Goal: Check status: Check status

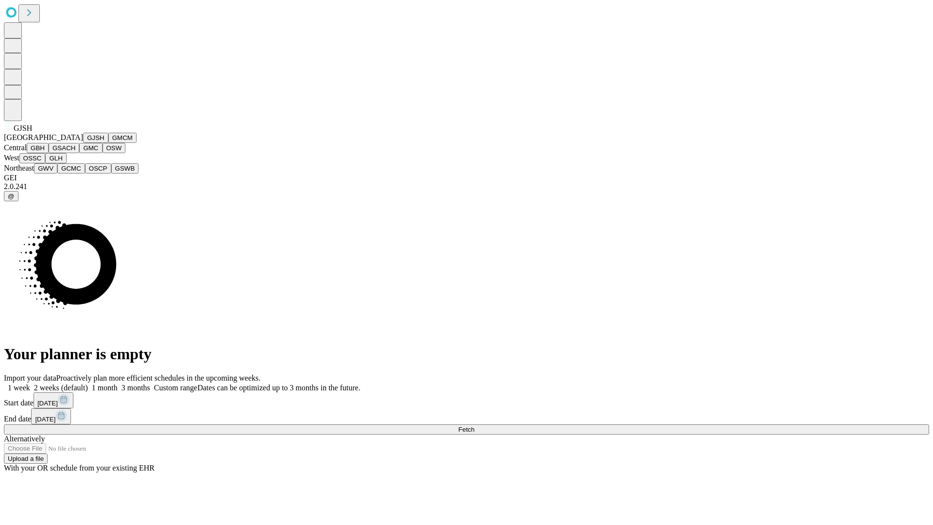
click at [83, 143] on button "GJSH" at bounding box center [95, 138] width 25 height 10
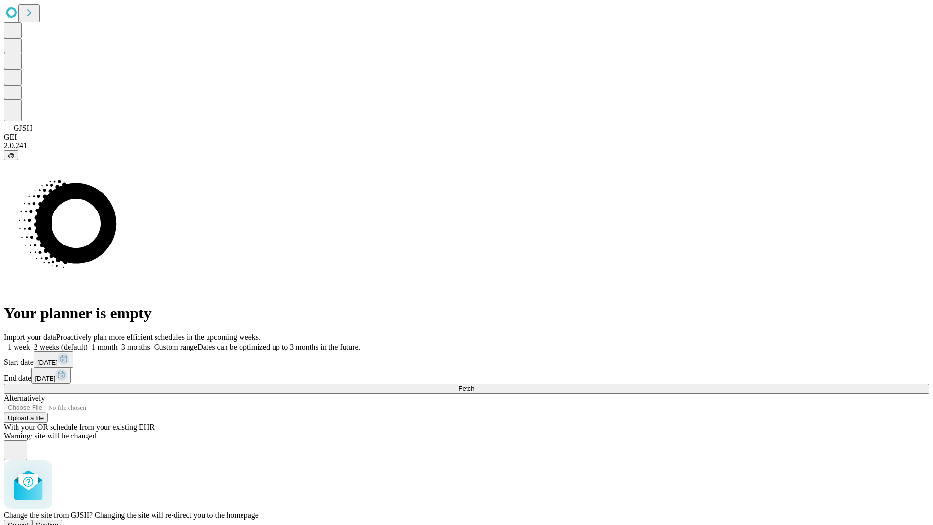
click at [59, 521] on span "Confirm" at bounding box center [47, 524] width 23 height 7
click at [118, 343] on label "1 month" at bounding box center [103, 347] width 30 height 8
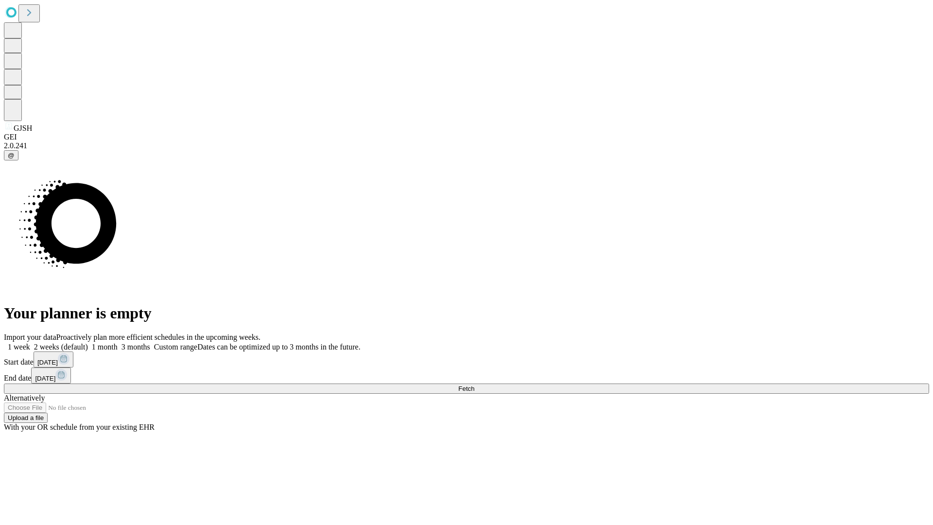
click at [474, 385] on span "Fetch" at bounding box center [466, 388] width 16 height 7
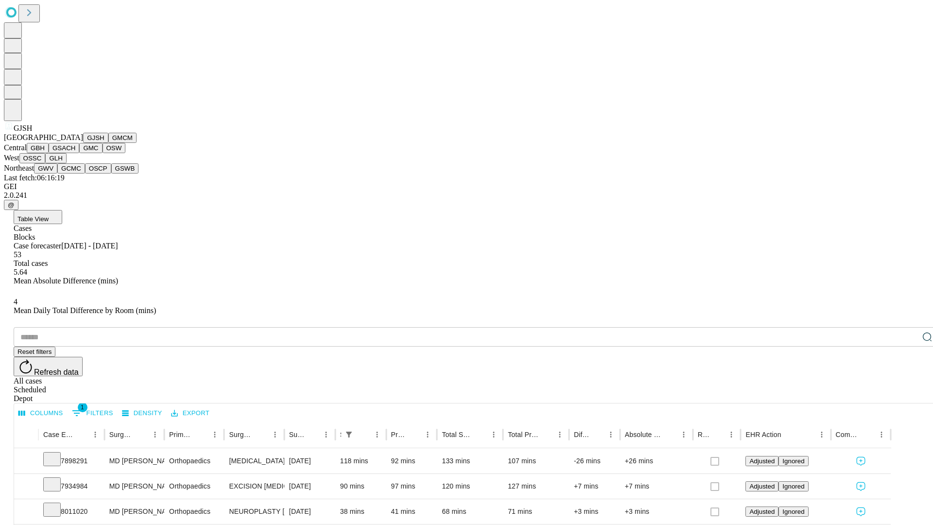
click at [108, 143] on button "GMCM" at bounding box center [122, 138] width 28 height 10
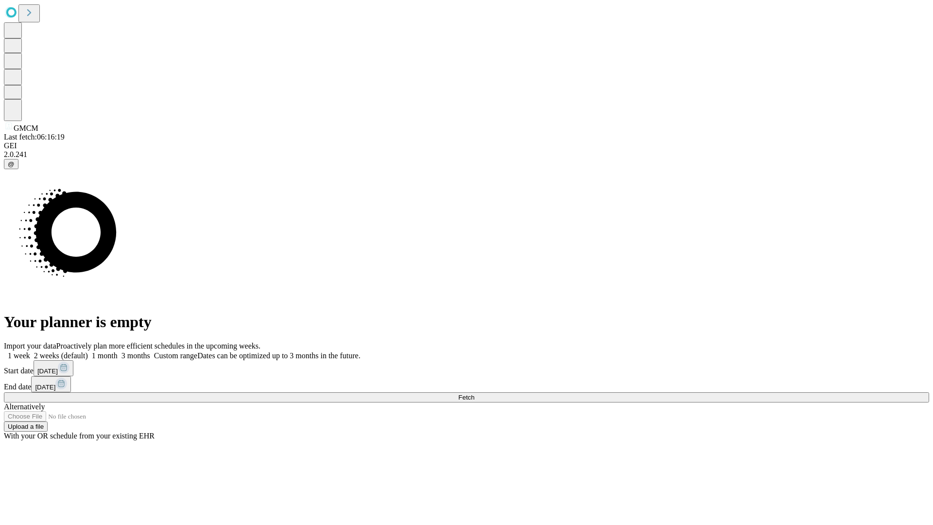
click at [118, 351] on label "1 month" at bounding box center [103, 355] width 30 height 8
click at [474, 394] on span "Fetch" at bounding box center [466, 397] width 16 height 7
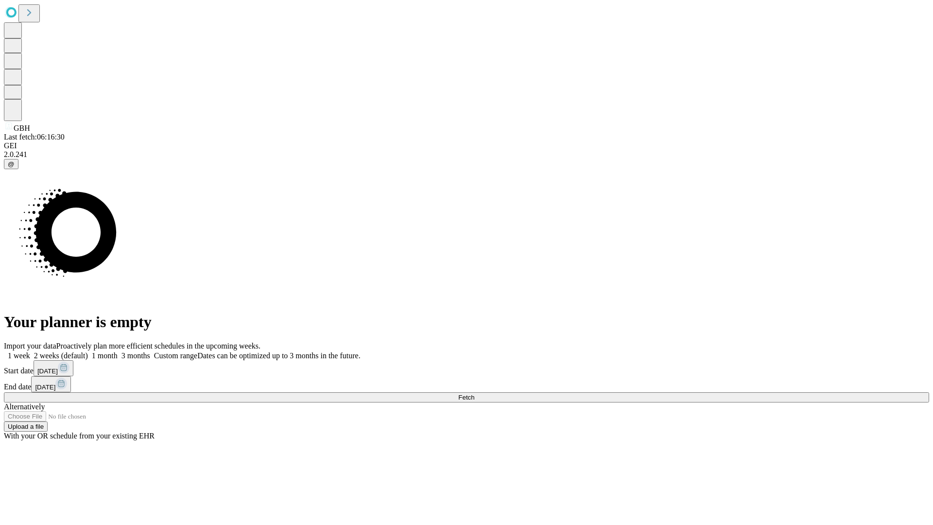
click at [118, 351] on label "1 month" at bounding box center [103, 355] width 30 height 8
click at [474, 394] on span "Fetch" at bounding box center [466, 397] width 16 height 7
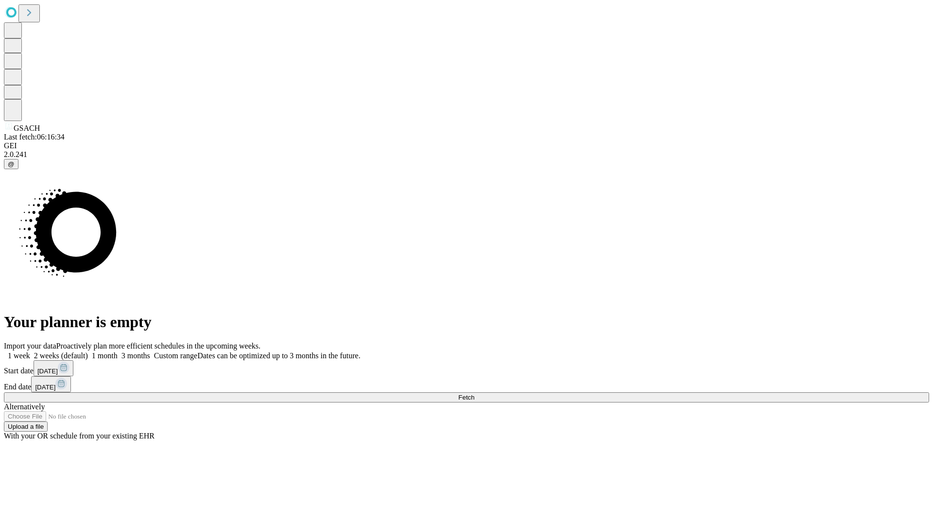
click at [118, 351] on label "1 month" at bounding box center [103, 355] width 30 height 8
click at [474, 394] on span "Fetch" at bounding box center [466, 397] width 16 height 7
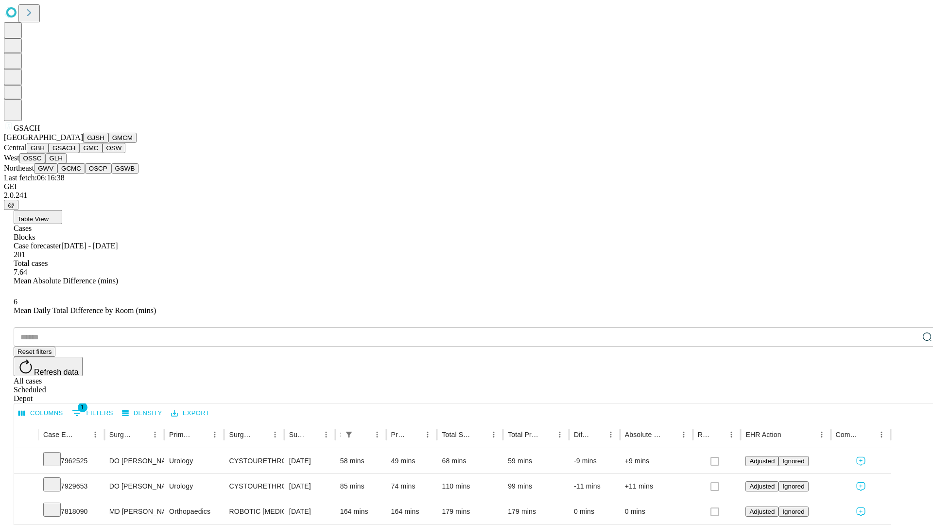
click at [79, 153] on button "GMC" at bounding box center [90, 148] width 23 height 10
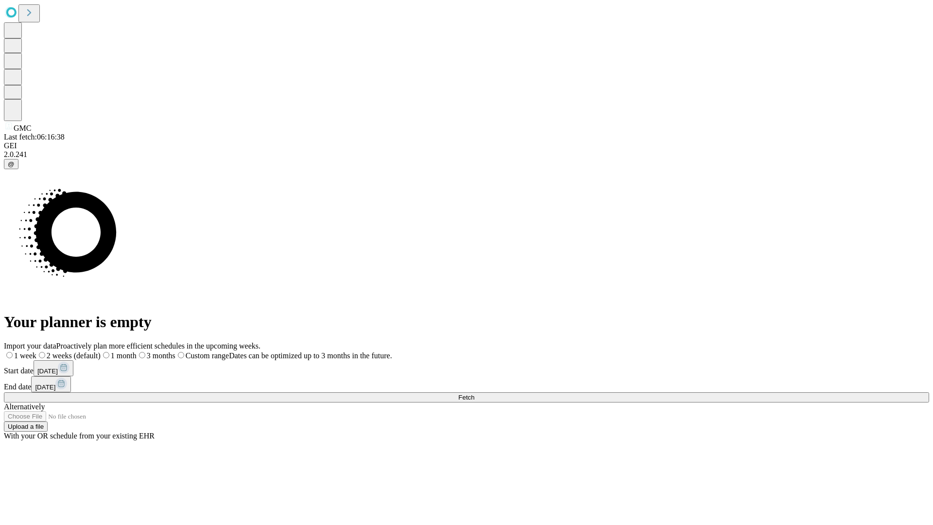
click at [137, 351] on label "1 month" at bounding box center [119, 355] width 36 height 8
click at [474, 394] on span "Fetch" at bounding box center [466, 397] width 16 height 7
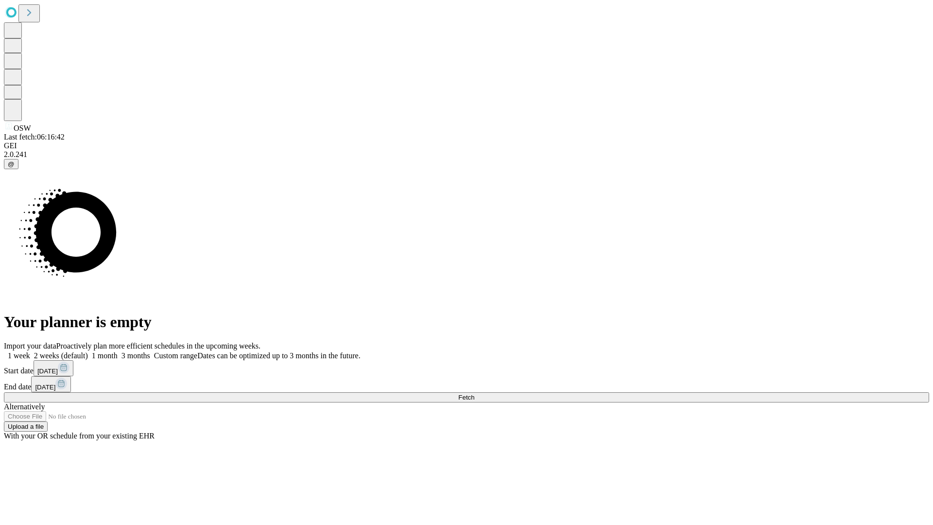
click at [118, 351] on label "1 month" at bounding box center [103, 355] width 30 height 8
click at [474, 394] on span "Fetch" at bounding box center [466, 397] width 16 height 7
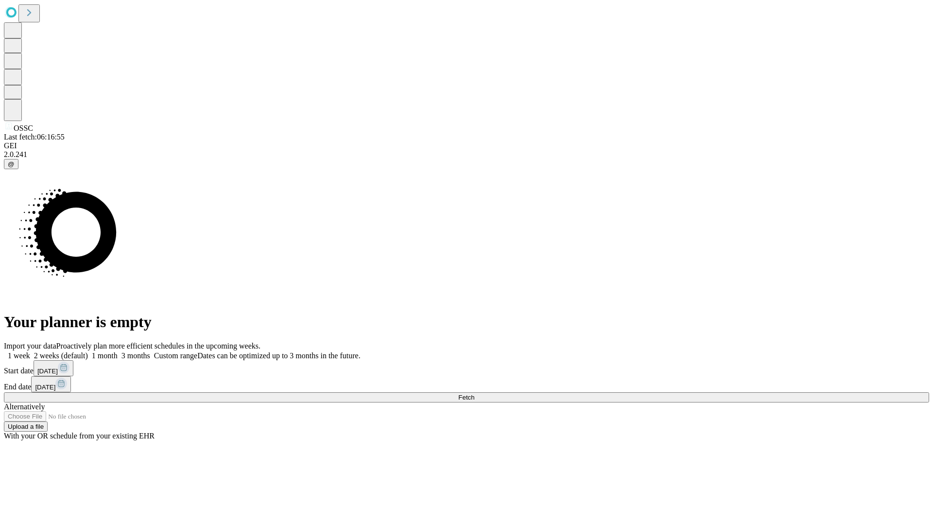
click at [118, 351] on label "1 month" at bounding box center [103, 355] width 30 height 8
click at [474, 394] on span "Fetch" at bounding box center [466, 397] width 16 height 7
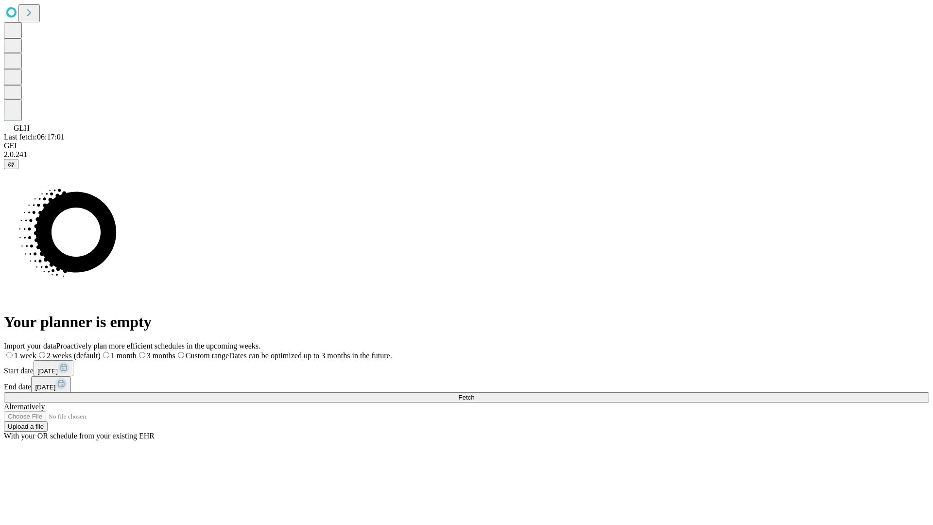
click at [137, 351] on label "1 month" at bounding box center [119, 355] width 36 height 8
click at [474, 394] on span "Fetch" at bounding box center [466, 397] width 16 height 7
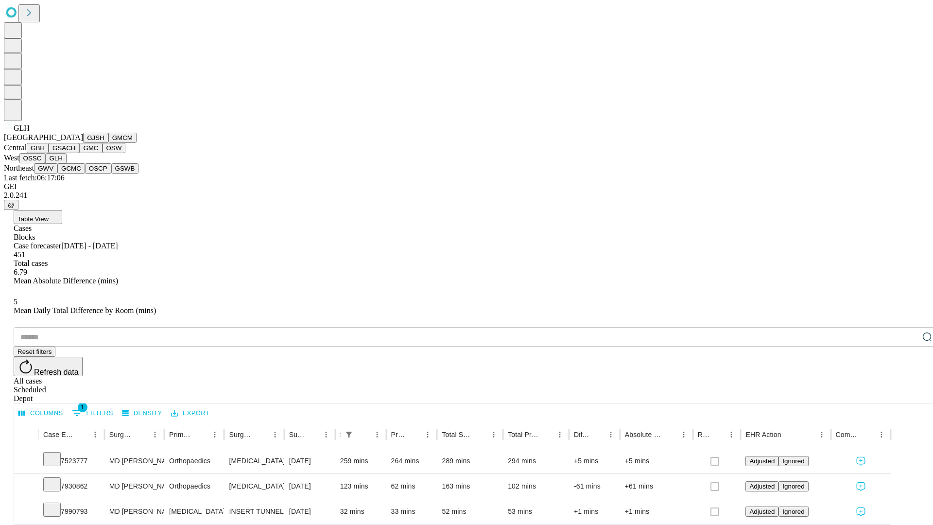
click at [57, 174] on button "GWV" at bounding box center [45, 168] width 23 height 10
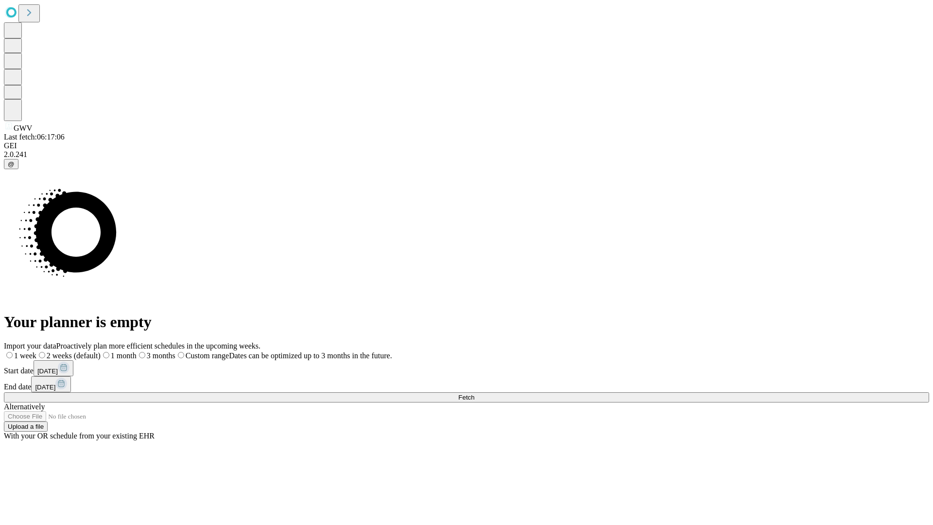
click at [137, 351] on label "1 month" at bounding box center [119, 355] width 36 height 8
click at [474, 394] on span "Fetch" at bounding box center [466, 397] width 16 height 7
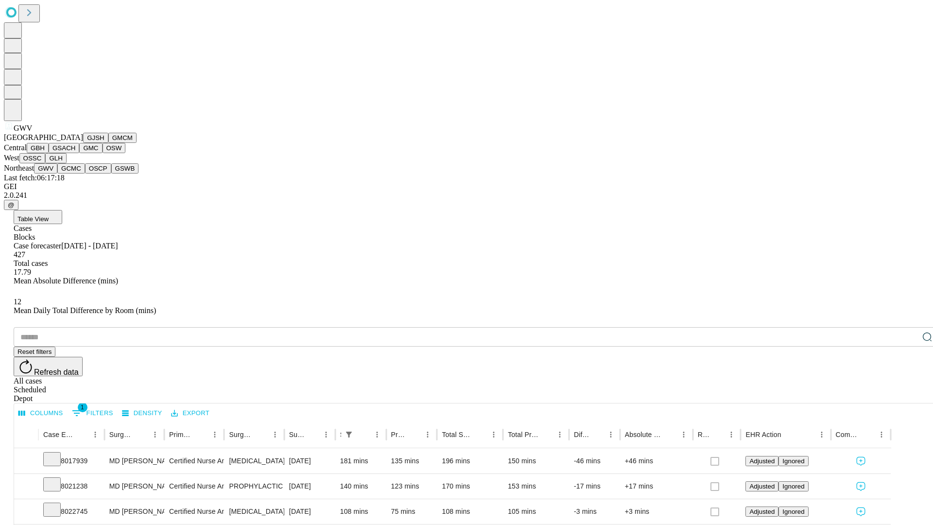
click at [75, 174] on button "GCMC" at bounding box center [71, 168] width 28 height 10
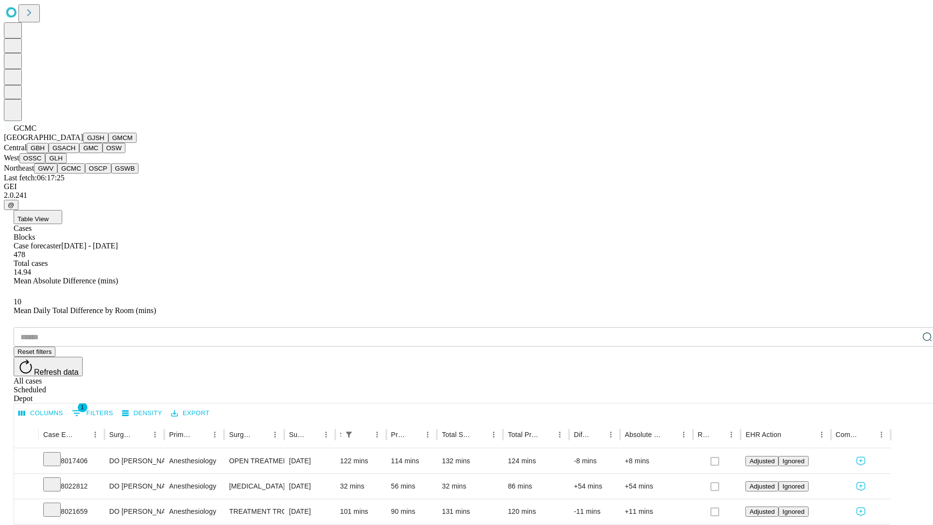
click at [85, 174] on button "OSCP" at bounding box center [98, 168] width 26 height 10
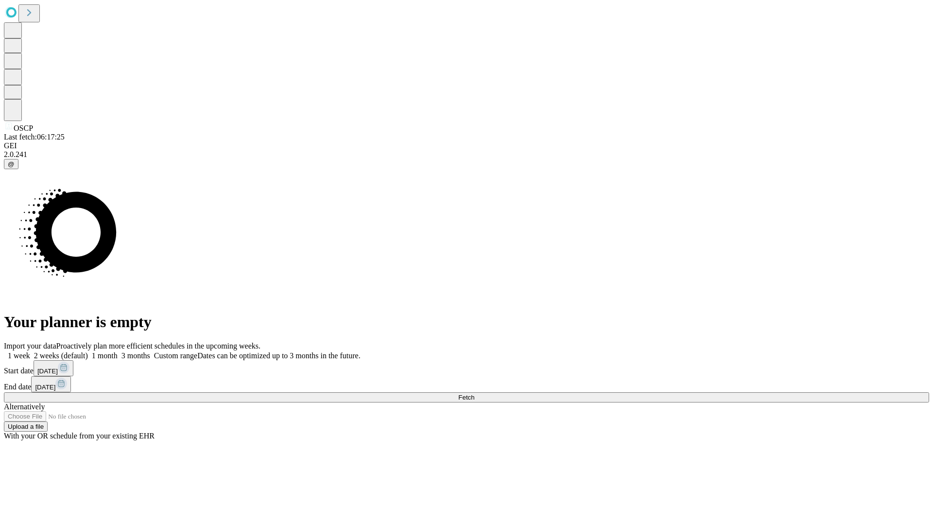
click at [118, 351] on label "1 month" at bounding box center [103, 355] width 30 height 8
click at [474, 394] on span "Fetch" at bounding box center [466, 397] width 16 height 7
